Goal: Task Accomplishment & Management: Manage account settings

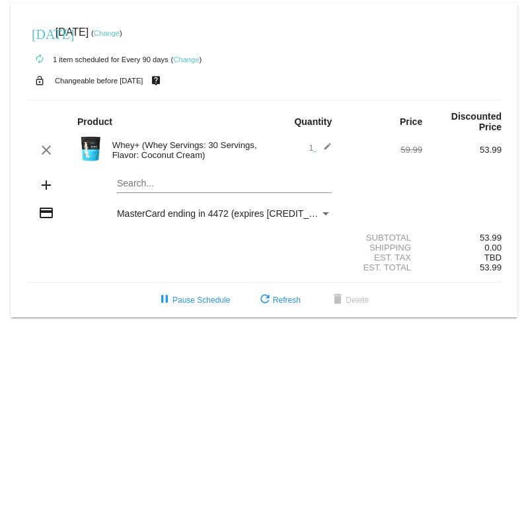
click at [326, 144] on mat-icon "edit" at bounding box center [324, 150] width 16 height 16
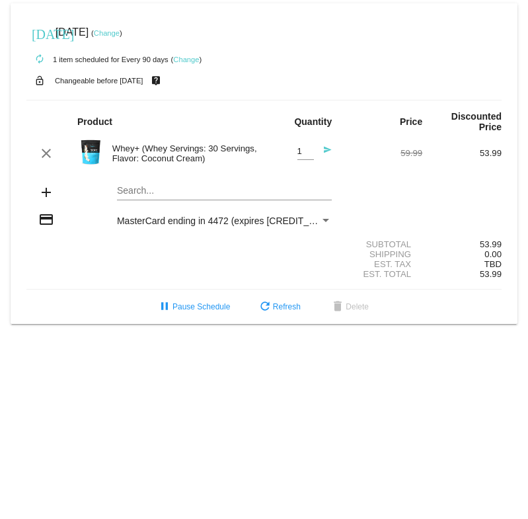
click at [149, 148] on div "Whey+ (Whey Servings: 30 Servings, Flavor: Coconut Cream)" at bounding box center [185, 153] width 159 height 20
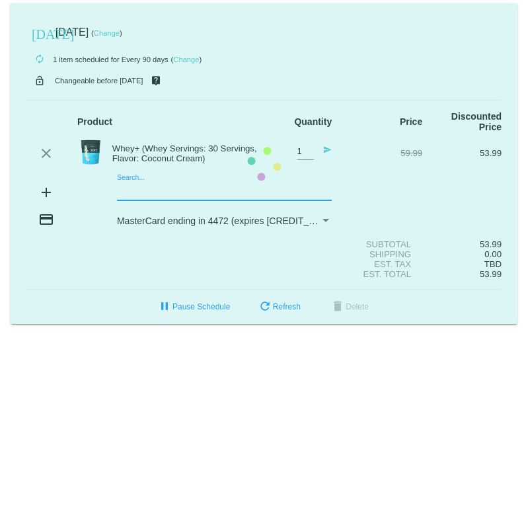
click at [132, 190] on mat-card "today Oct 29 2025 ( Change ) autorenew 1 item scheduled for Every 90 days ( Cha…" at bounding box center [264, 163] width 507 height 321
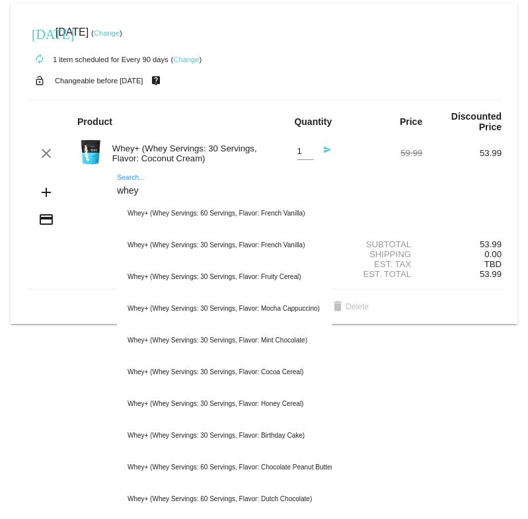
type input "whey"
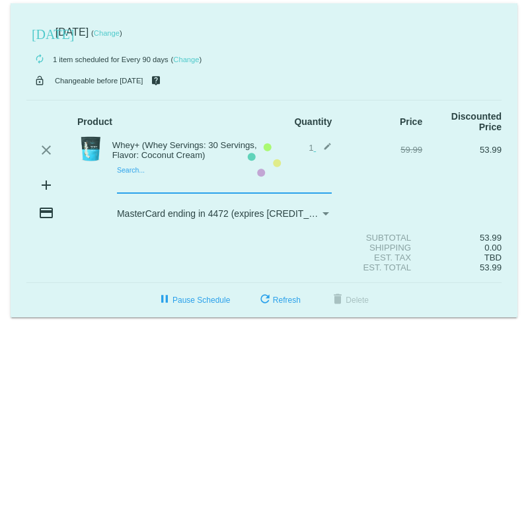
click at [194, 186] on mat-card "[DATE] [DATE] ( Change ) autorenew 1 item scheduled for Every 90 days ( Change …" at bounding box center [264, 160] width 507 height 314
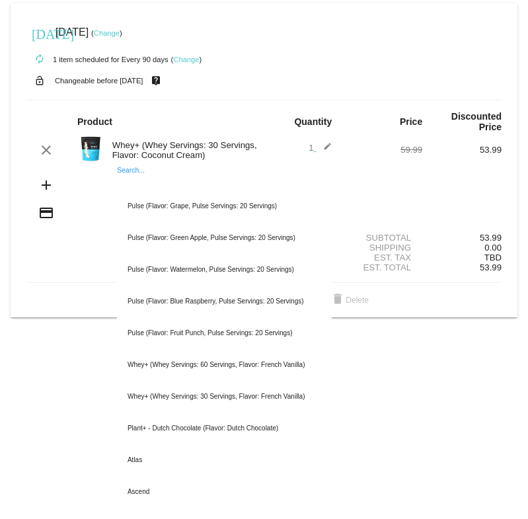
paste input "Recharge Post-Workout Recovery Supplement (with Creatine)"
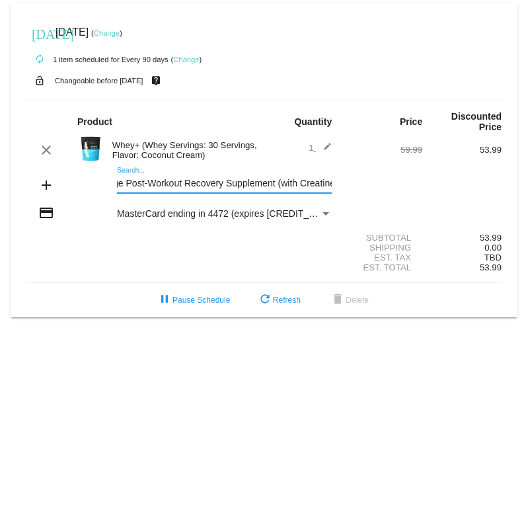
scroll to position [0, 40]
drag, startPoint x: 120, startPoint y: 182, endPoint x: 354, endPoint y: 188, distance: 234.0
click at [354, 188] on div "add Recharge Post-Workout Recovery Supplement (with Creatine) Search..." at bounding box center [263, 186] width 475 height 38
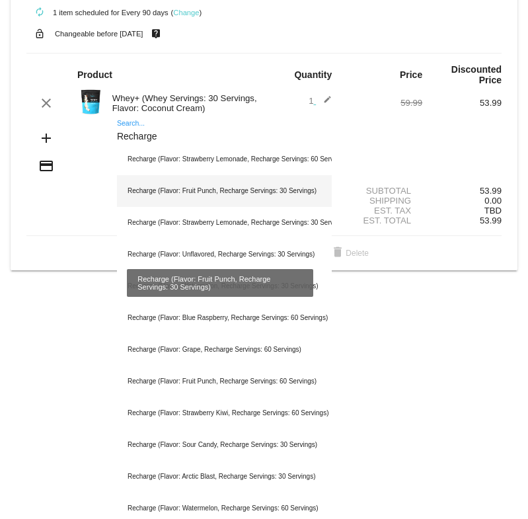
scroll to position [66, 0]
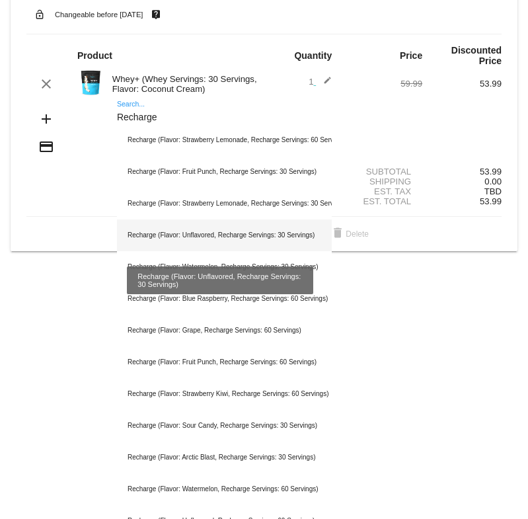
type input "Recharge"
click at [211, 236] on div "Recharge (Flavor: Unflavored, Recharge Servings: 30 Servings)" at bounding box center [224, 235] width 215 height 32
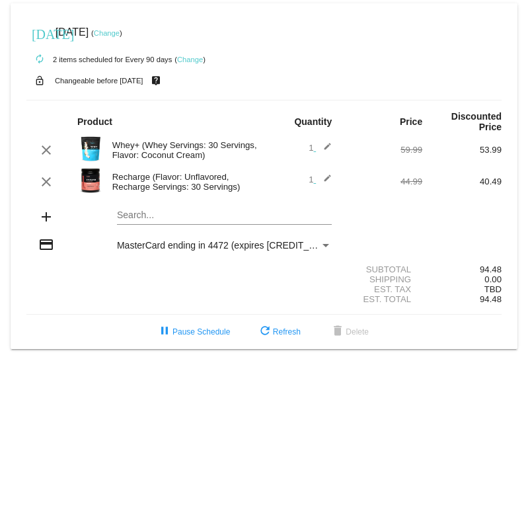
click at [128, 217] on mat-card "[DATE] [DATE] ( Change ) autorenew 2 items scheduled for Every 90 days ( Change…" at bounding box center [264, 176] width 507 height 346
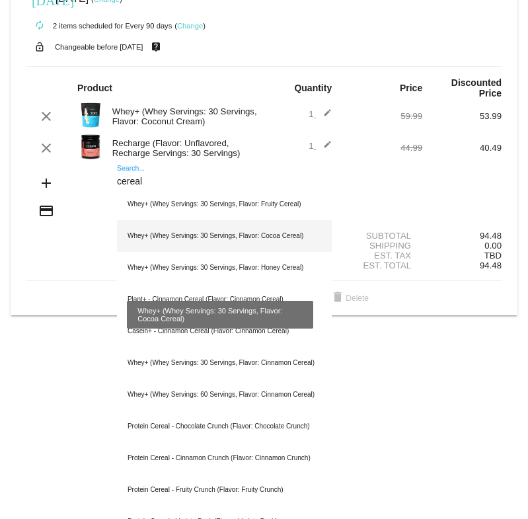
scroll to position [51, 0]
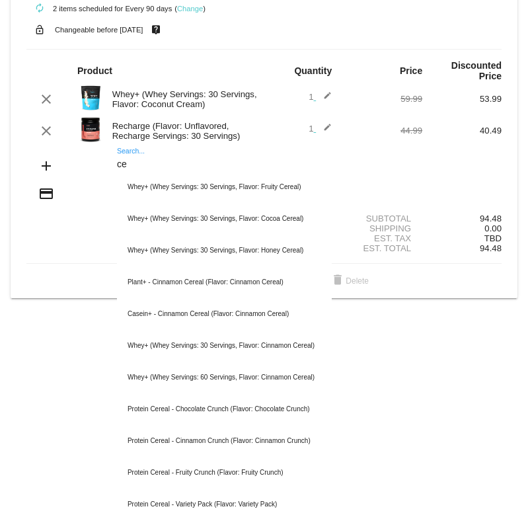
type input "c"
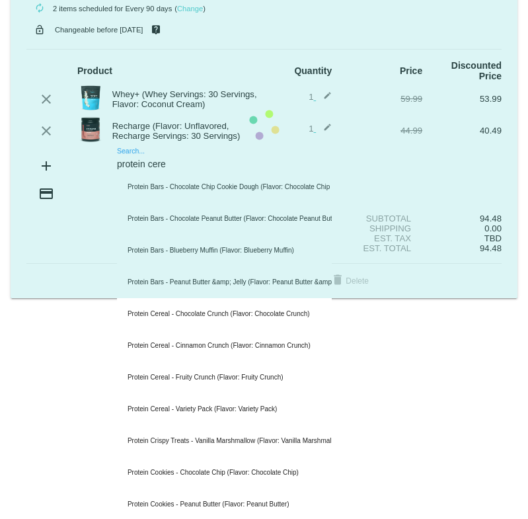
scroll to position [0, 0]
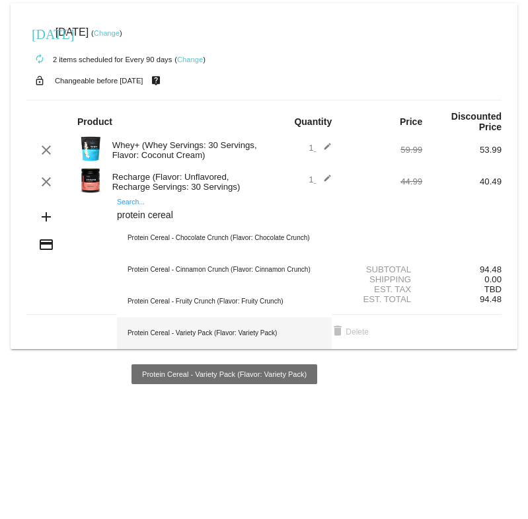
type input "protein cereal"
click at [206, 328] on div "Protein Cereal - Variety Pack (Flavor: Variety Pack)" at bounding box center [224, 333] width 215 height 32
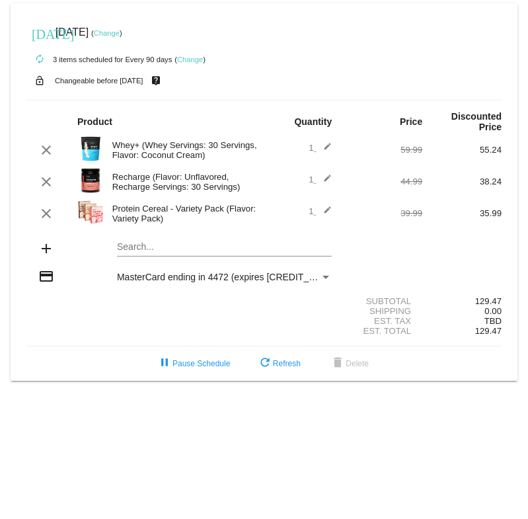
click at [137, 246] on mat-card "[DATE] [DATE] ( Change ) autorenew 3 items scheduled for Every 90 days ( Change…" at bounding box center [264, 191] width 507 height 377
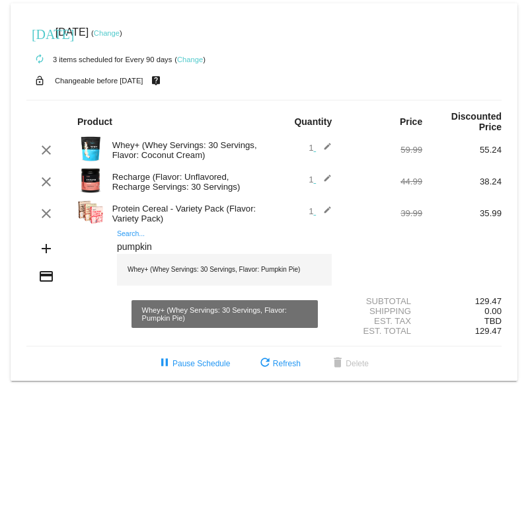
type input "pumpkin"
click at [180, 265] on div "Whey+ (Whey Servings: 30 Servings, Flavor: Pumpkin Pie)" at bounding box center [224, 270] width 215 height 32
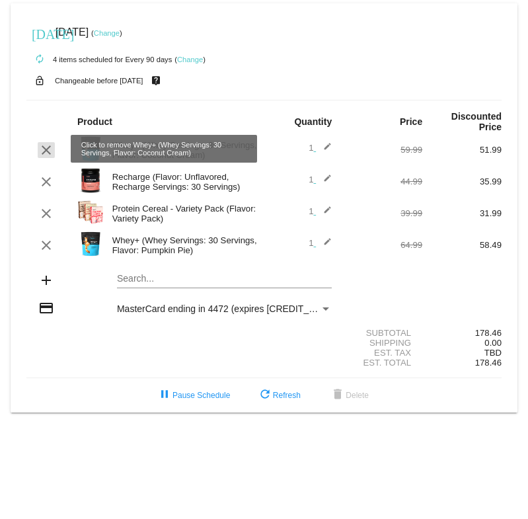
click at [43, 147] on mat-icon "clear" at bounding box center [46, 150] width 16 height 16
